Goal: Task Accomplishment & Management: Contribute content

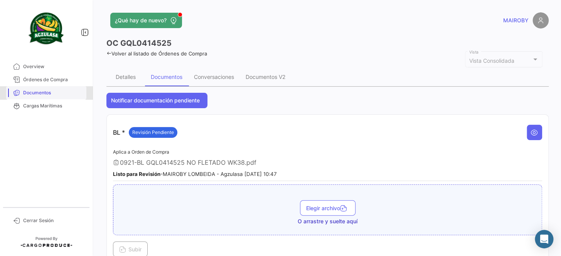
drag, startPoint x: 65, startPoint y: 91, endPoint x: 71, endPoint y: 88, distance: 6.2
click at [65, 91] on span "Documentos" at bounding box center [53, 92] width 60 height 7
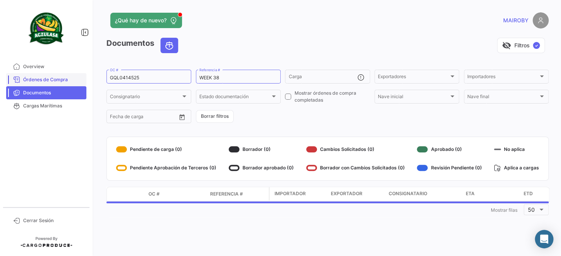
drag, startPoint x: 183, startPoint y: 74, endPoint x: 82, endPoint y: 77, distance: 101.4
click at [82, 77] on mat-sidenav-container "Overview Órdenes de Compra Documentos Cargas Marítimas Cerrar Sesión ¿Qué hay d…" at bounding box center [280, 128] width 561 height 256
drag, startPoint x: 153, startPoint y: 77, endPoint x: 64, endPoint y: 79, distance: 89.0
click at [64, 79] on mat-sidenav-container "Overview Órdenes de Compra Documentos Cargas Marítimas Cerrar Sesión ¿Qué hay d…" at bounding box center [280, 128] width 561 height 256
paste input "16000080202500007812P"
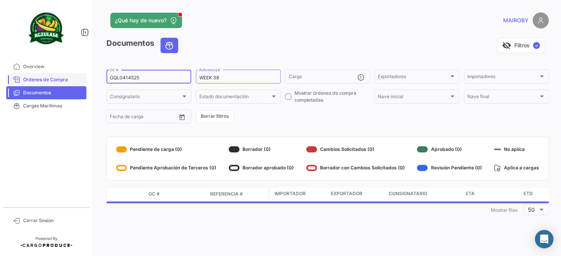
type input "16000080202500007812P"
drag, startPoint x: 170, startPoint y: 77, endPoint x: 88, endPoint y: 79, distance: 82.1
click at [88, 79] on mat-sidenav-container "Overview Órdenes de Compra Documentos Cargas Marítimas Cerrar Sesión ¿Qué hay d…" at bounding box center [280, 128] width 561 height 256
click at [286, 108] on form "OC # WEEK 38 Referencia # Carga Exportadores Exportadores Importadores Importad…" at bounding box center [327, 97] width 442 height 56
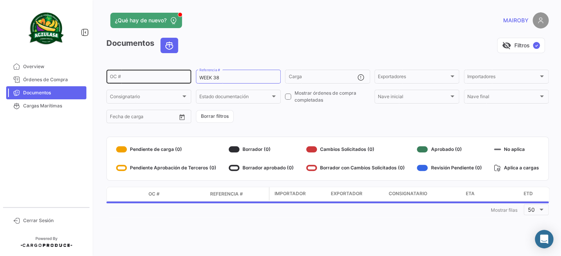
click at [153, 75] on input "OC #" at bounding box center [149, 77] width 78 height 5
paste input "GQL0414449"
type input "GQL0414449"
click at [277, 107] on form "GQL0414449 OC # WEEK 38 Referencia # Carga Exportadores Exportadores Importador…" at bounding box center [327, 97] width 442 height 56
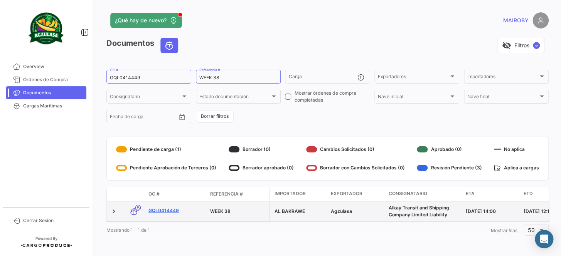
click at [169, 208] on link "GQL0414449" at bounding box center [175, 210] width 55 height 7
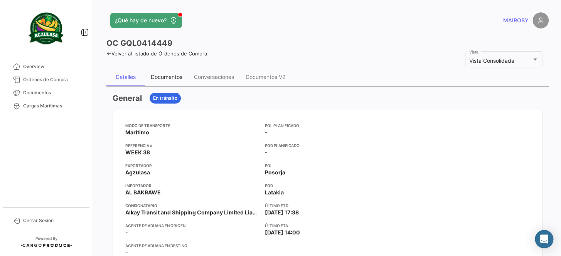
click at [170, 81] on div "Documentos" at bounding box center [166, 77] width 43 height 18
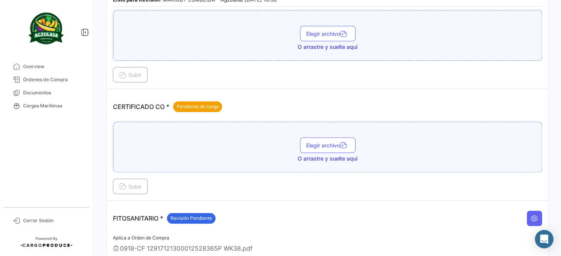
scroll to position [175, 0]
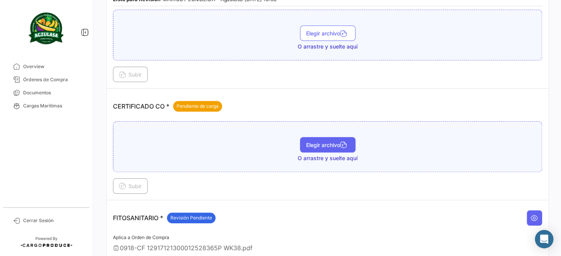
click at [328, 147] on button "Elegir archivo" at bounding box center [327, 144] width 55 height 15
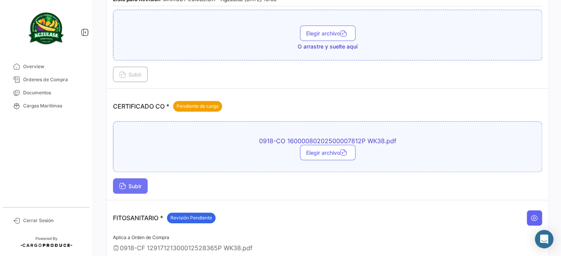
click at [128, 185] on span "Subir" at bounding box center [130, 186] width 22 height 7
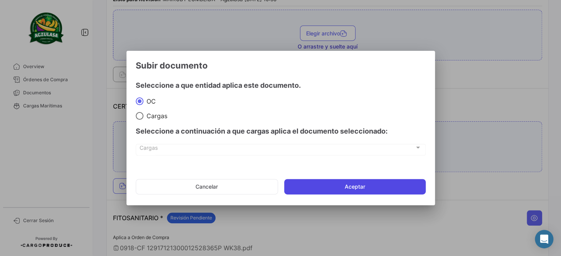
click at [369, 179] on button "Aceptar" at bounding box center [354, 186] width 141 height 15
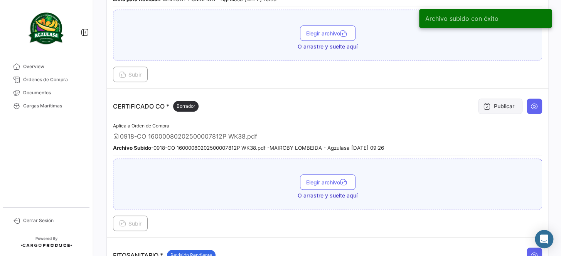
click at [503, 103] on button "Publicar" at bounding box center [500, 106] width 44 height 15
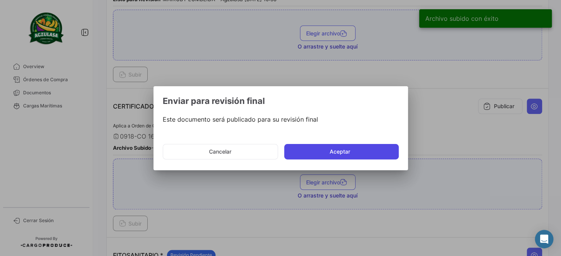
click at [346, 146] on button "Aceptar" at bounding box center [341, 151] width 114 height 15
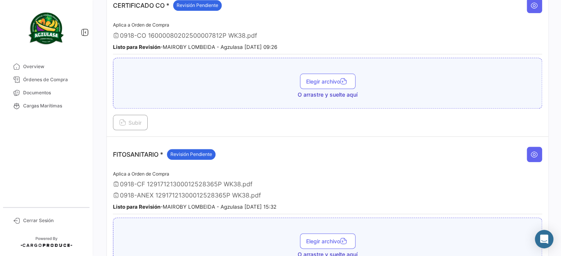
scroll to position [280, 0]
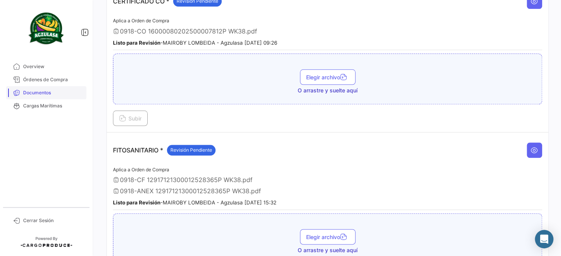
drag, startPoint x: 35, startPoint y: 92, endPoint x: 50, endPoint y: 91, distance: 15.8
click at [35, 92] on span "Documentos" at bounding box center [53, 92] width 60 height 7
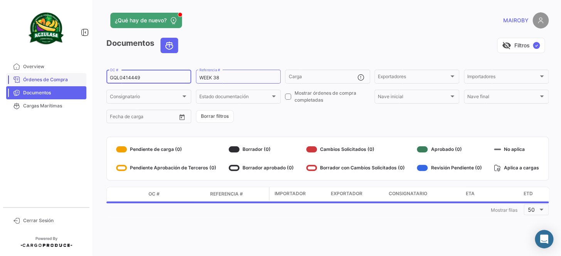
drag, startPoint x: 151, startPoint y: 78, endPoint x: 72, endPoint y: 80, distance: 79.0
click at [72, 80] on mat-sidenav-container "Overview Órdenes de Compra Documentos Cargas Marítimas Cerrar Sesión ¿Qué hay d…" at bounding box center [280, 128] width 561 height 256
paste input "UNIECGYE25370085"
type input "UNIECGYE25370085"
click at [326, 118] on form "UNIECGYE25370085 OC # WEEK 38 Referencia # Carga Exportadores Exportadores Impo…" at bounding box center [327, 97] width 442 height 56
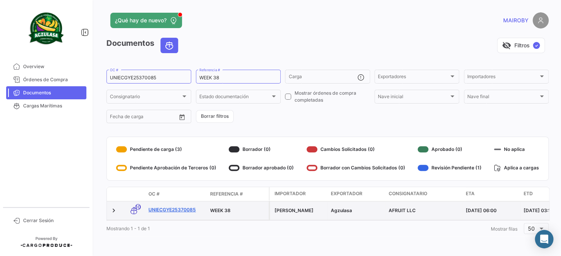
click at [184, 213] on div "UNIECGYE25370085" at bounding box center [175, 210] width 55 height 9
click at [184, 212] on link "UNIECGYE25370085" at bounding box center [175, 209] width 55 height 7
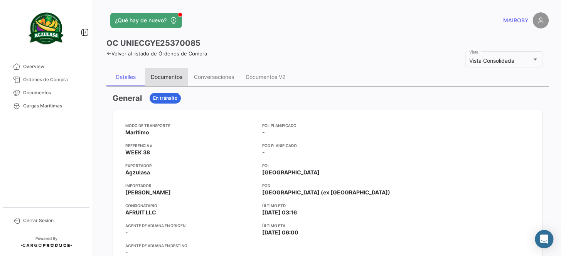
click at [164, 74] on div "Documentos" at bounding box center [167, 77] width 32 height 7
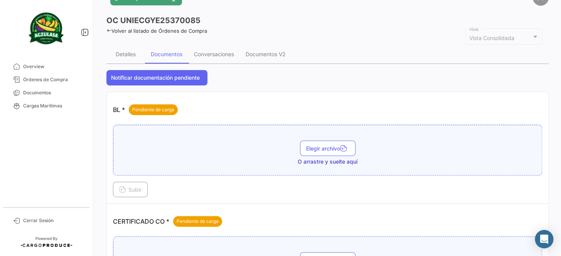
scroll to position [35, 0]
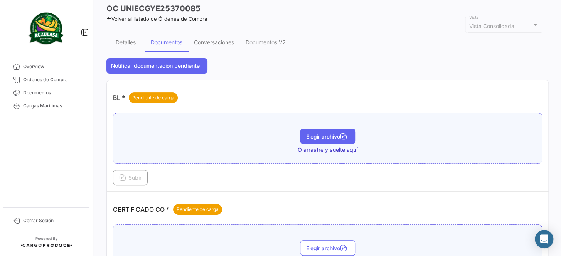
click at [330, 136] on span "Elegir archivo" at bounding box center [327, 136] width 43 height 7
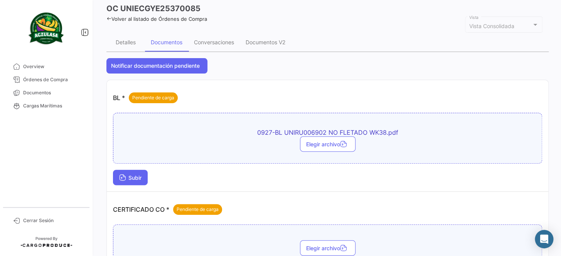
click at [128, 173] on button "Subir" at bounding box center [130, 177] width 35 height 15
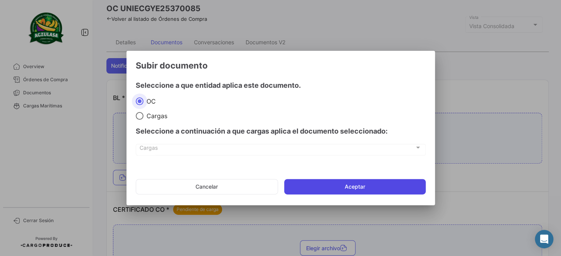
click at [357, 190] on button "Aceptar" at bounding box center [354, 186] width 141 height 15
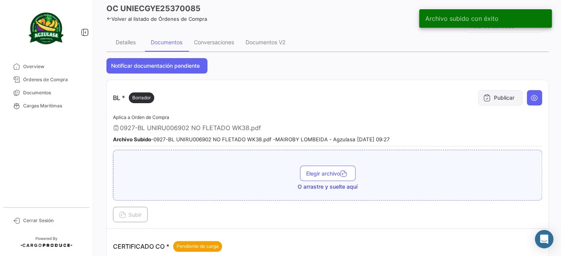
click at [490, 98] on button "Publicar" at bounding box center [500, 97] width 44 height 15
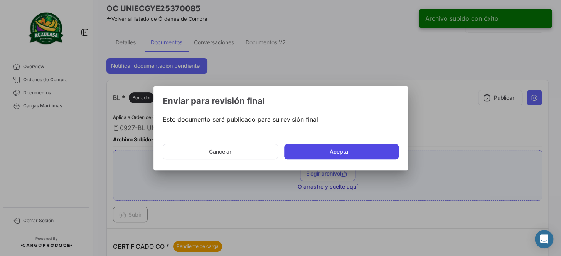
click at [341, 148] on button "Aceptar" at bounding box center [341, 151] width 114 height 15
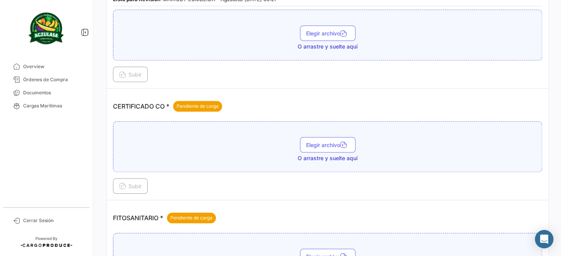
scroll to position [245, 0]
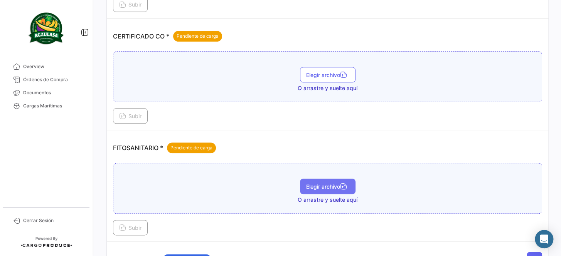
click at [329, 183] on span "Elegir archivo" at bounding box center [327, 186] width 43 height 7
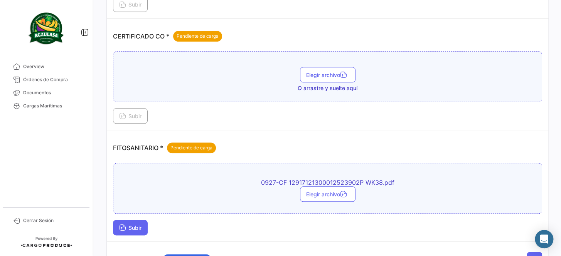
click at [136, 225] on span "Subir" at bounding box center [130, 228] width 22 height 7
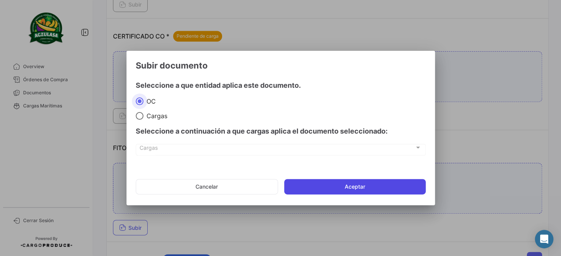
click at [382, 187] on button "Aceptar" at bounding box center [354, 186] width 141 height 15
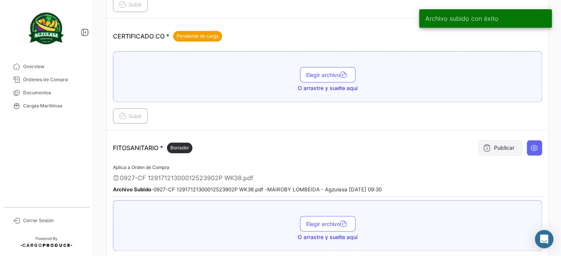
click at [492, 142] on button "Publicar" at bounding box center [500, 147] width 44 height 15
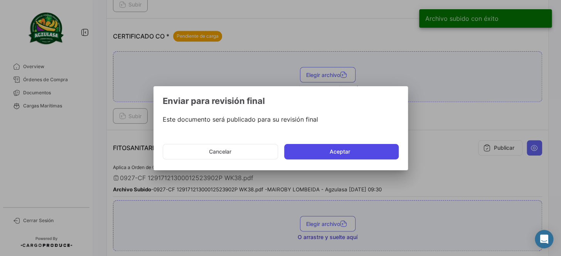
click at [339, 149] on button "Aceptar" at bounding box center [341, 151] width 114 height 15
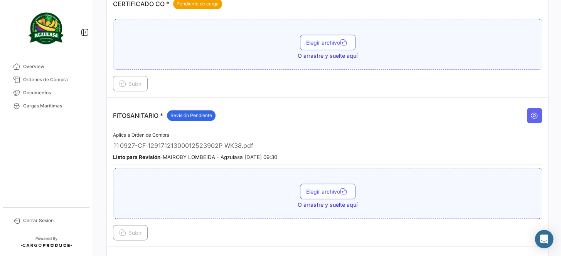
scroll to position [315, 0]
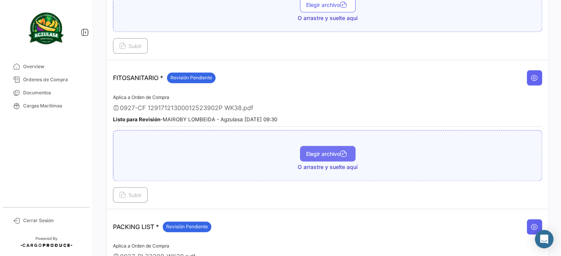
click at [311, 153] on span "Elegir archivo" at bounding box center [327, 154] width 43 height 7
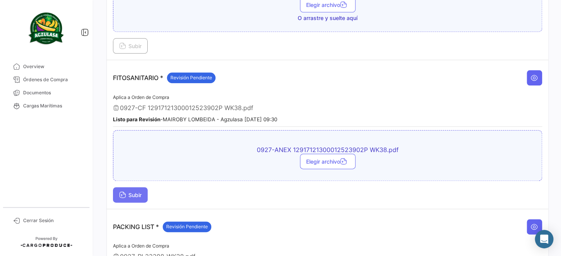
click at [134, 192] on span "Subir" at bounding box center [130, 195] width 22 height 7
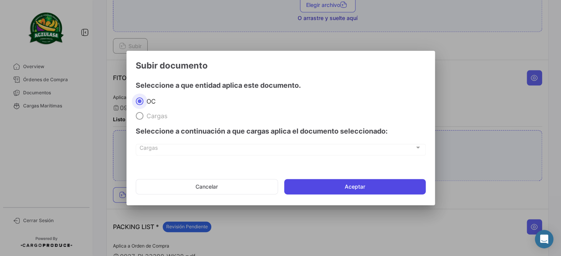
click at [363, 186] on button "Aceptar" at bounding box center [354, 186] width 141 height 15
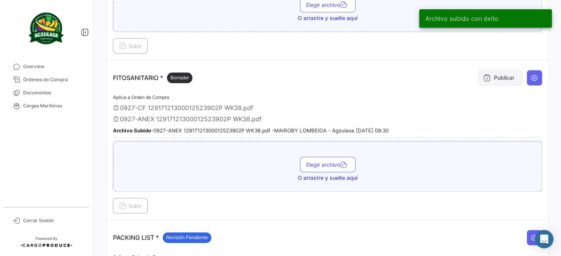
click at [503, 80] on button "Publicar" at bounding box center [500, 77] width 44 height 15
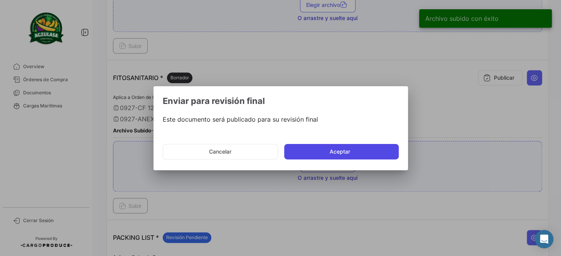
click at [340, 156] on button "Aceptar" at bounding box center [341, 151] width 114 height 15
